Goal: Find contact information: Find contact information

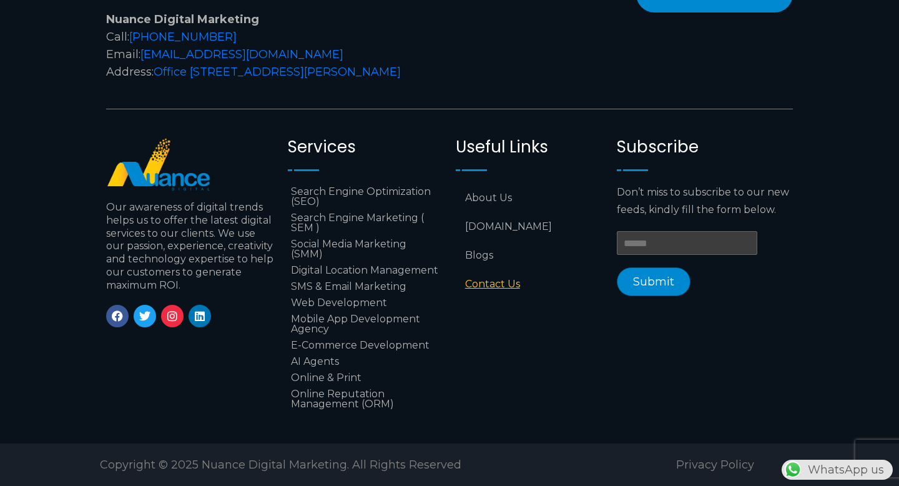
click at [501, 270] on link "Contact Us" at bounding box center [530, 284] width 149 height 29
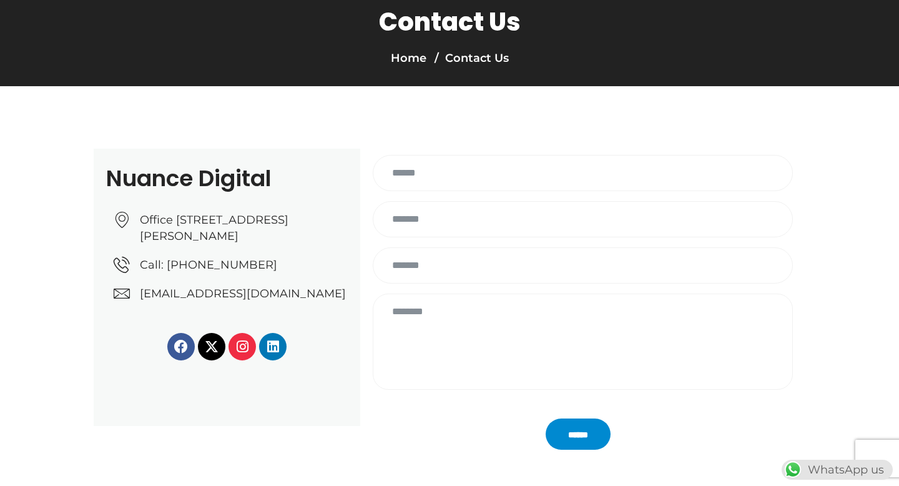
click at [304, 302] on span "[EMAIL_ADDRESS][DOMAIN_NAME]" at bounding box center [241, 293] width 209 height 16
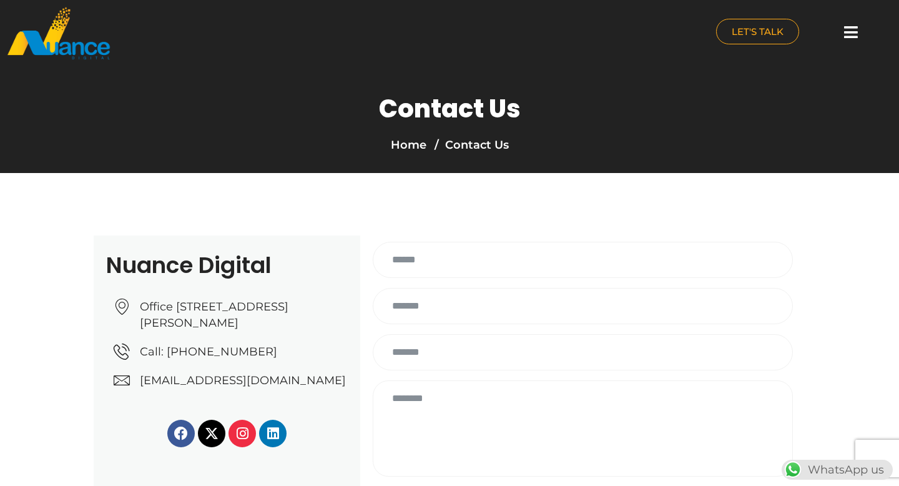
click at [84, 45] on img at bounding box center [58, 33] width 105 height 54
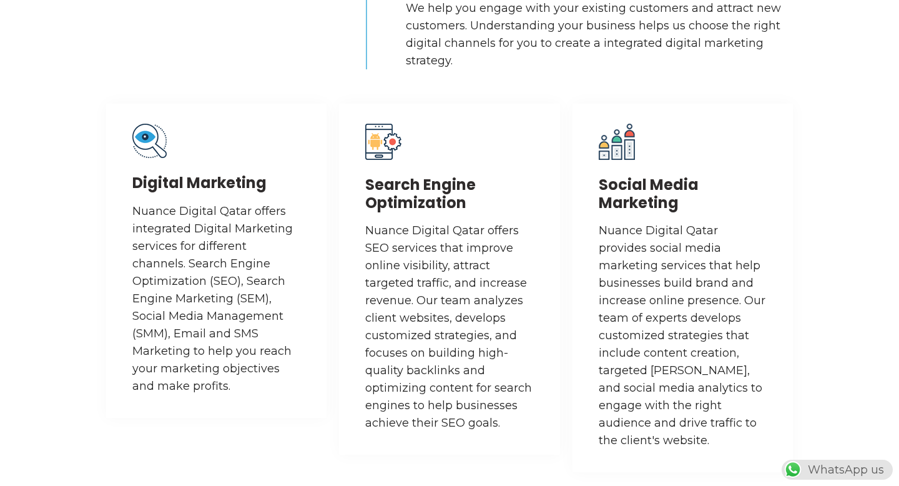
scroll to position [1425, 0]
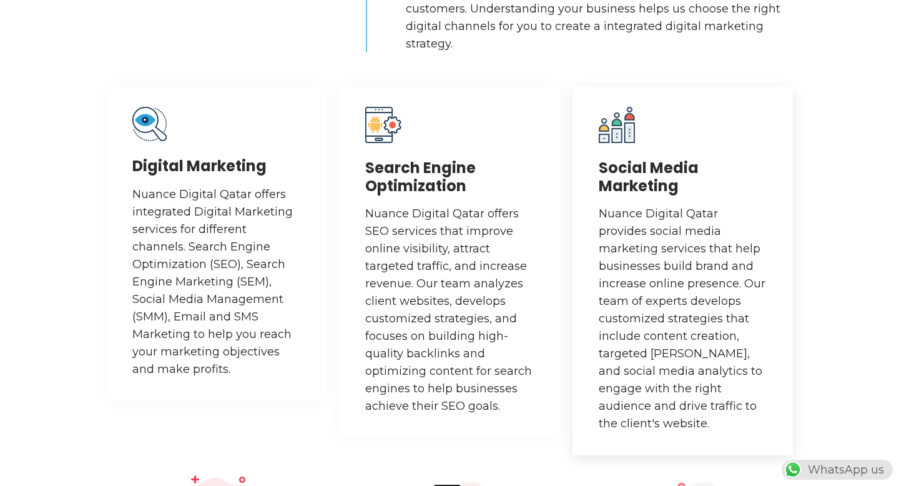
click at [610, 181] on h3 "Social Media Marketing" at bounding box center [683, 177] width 168 height 36
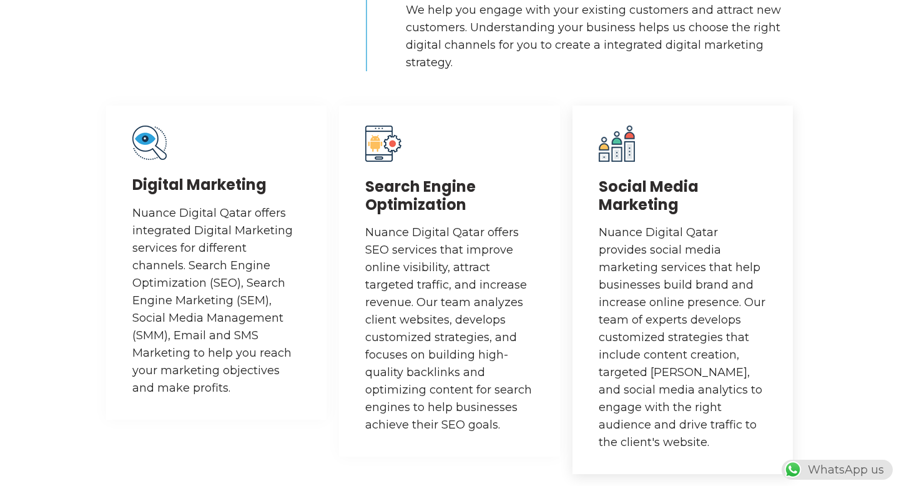
scroll to position [1467, 0]
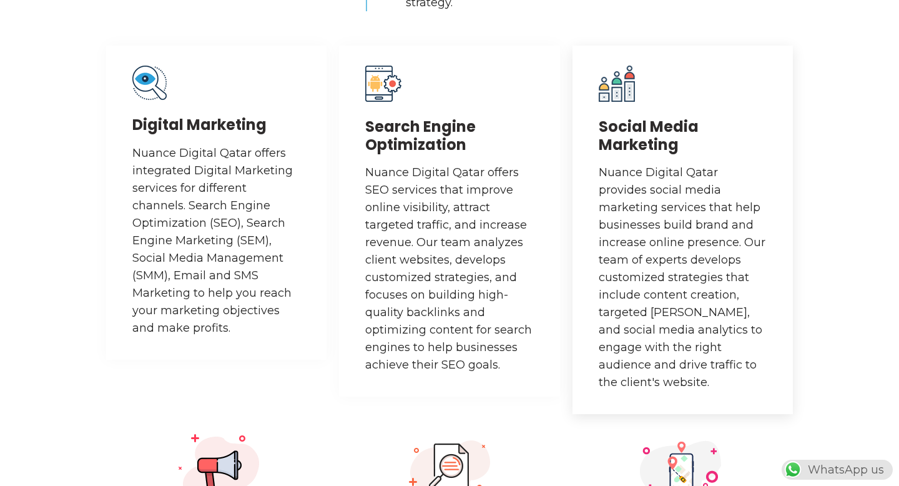
click at [716, 364] on p "Nuance Digital Qatar provides social media marketing services that help busines…" at bounding box center [683, 277] width 168 height 227
click at [709, 395] on div "Social Media Marketing Nuance Digital Qatar provides social media marketing ser…" at bounding box center [683, 230] width 220 height 369
